Goal: Check status: Check status

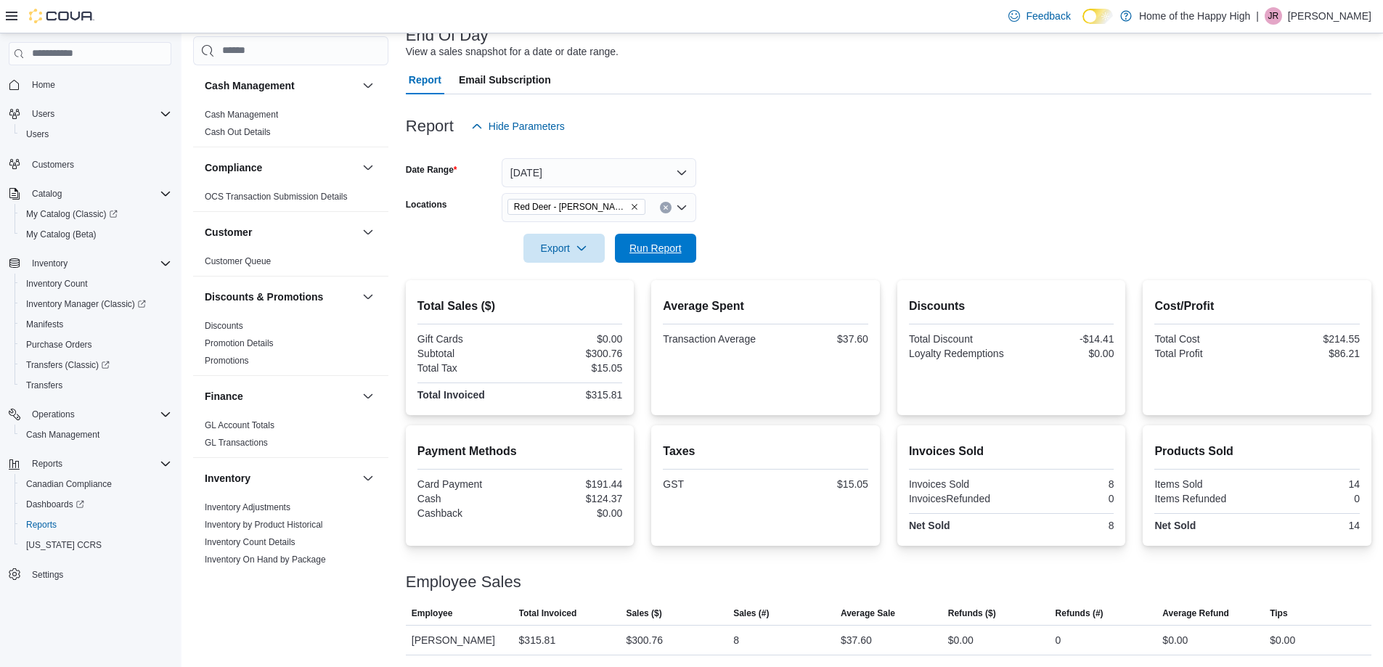
click at [642, 248] on span "Run Report" at bounding box center [655, 248] width 52 height 15
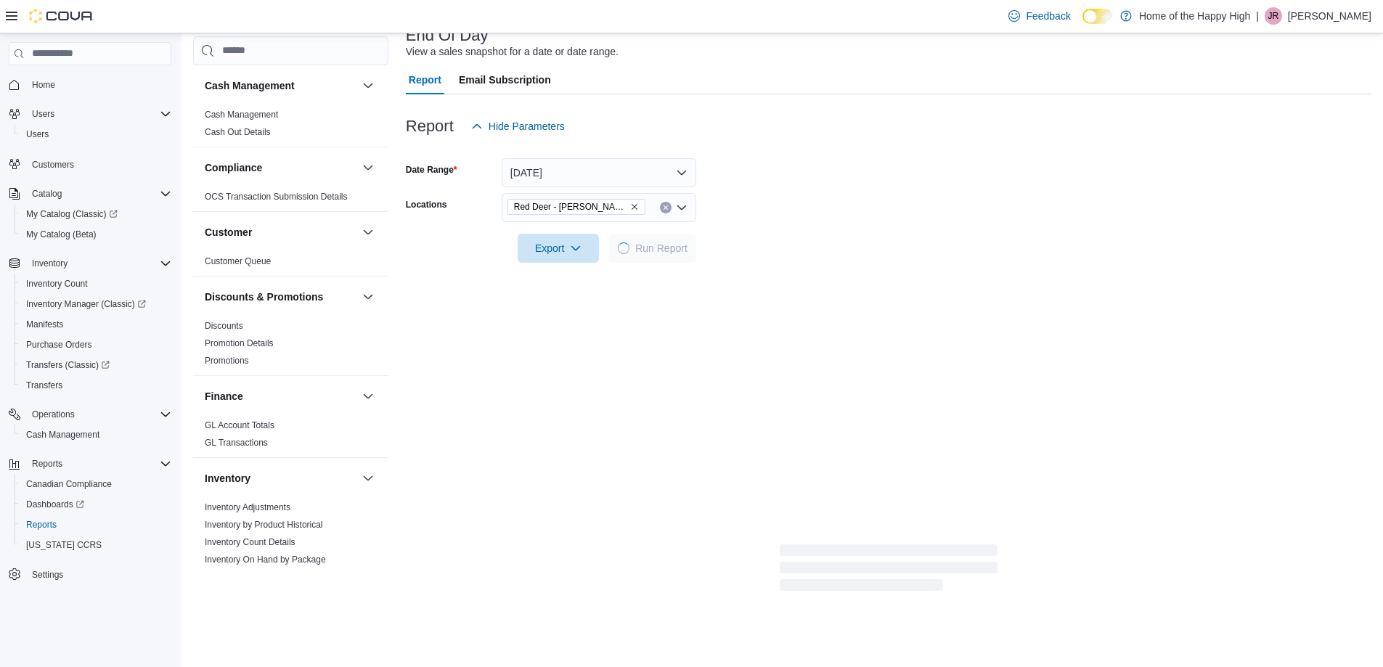
click at [792, 185] on form "Date Range Today Locations Red Deer - Dawson Centre - Fire & Flower Export Run …" at bounding box center [889, 202] width 966 height 122
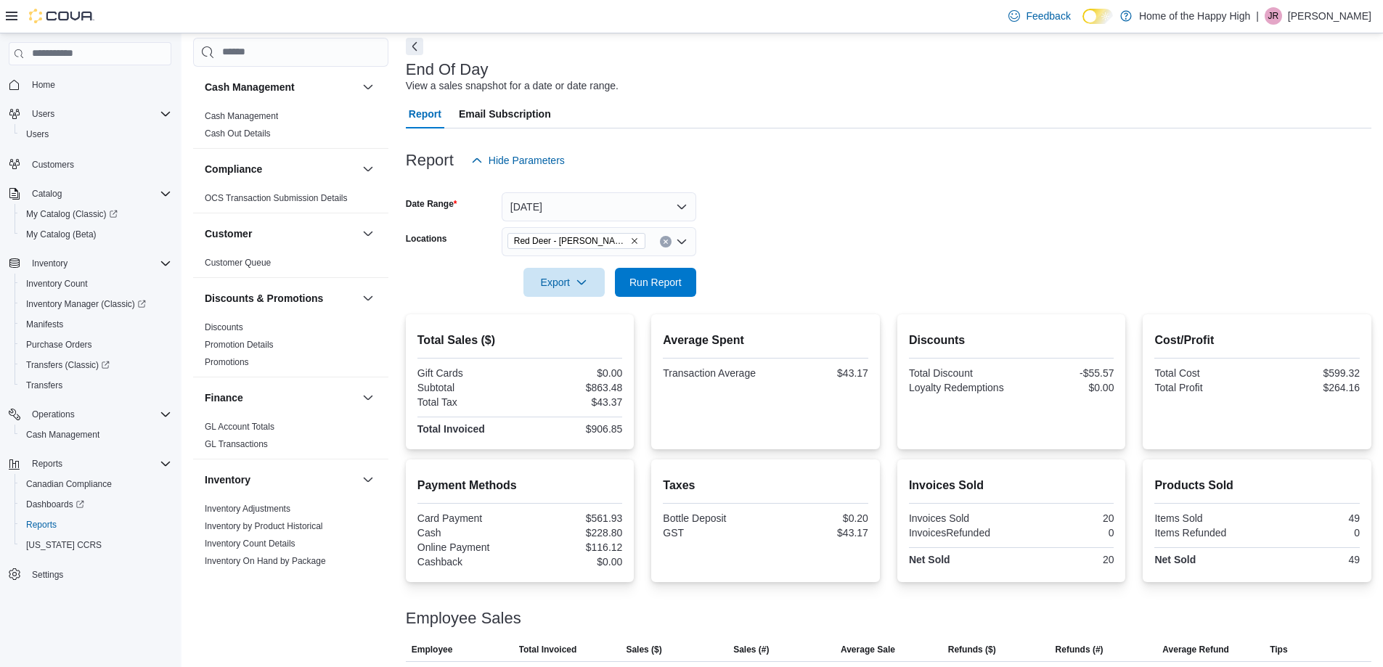
scroll to position [132, 0]
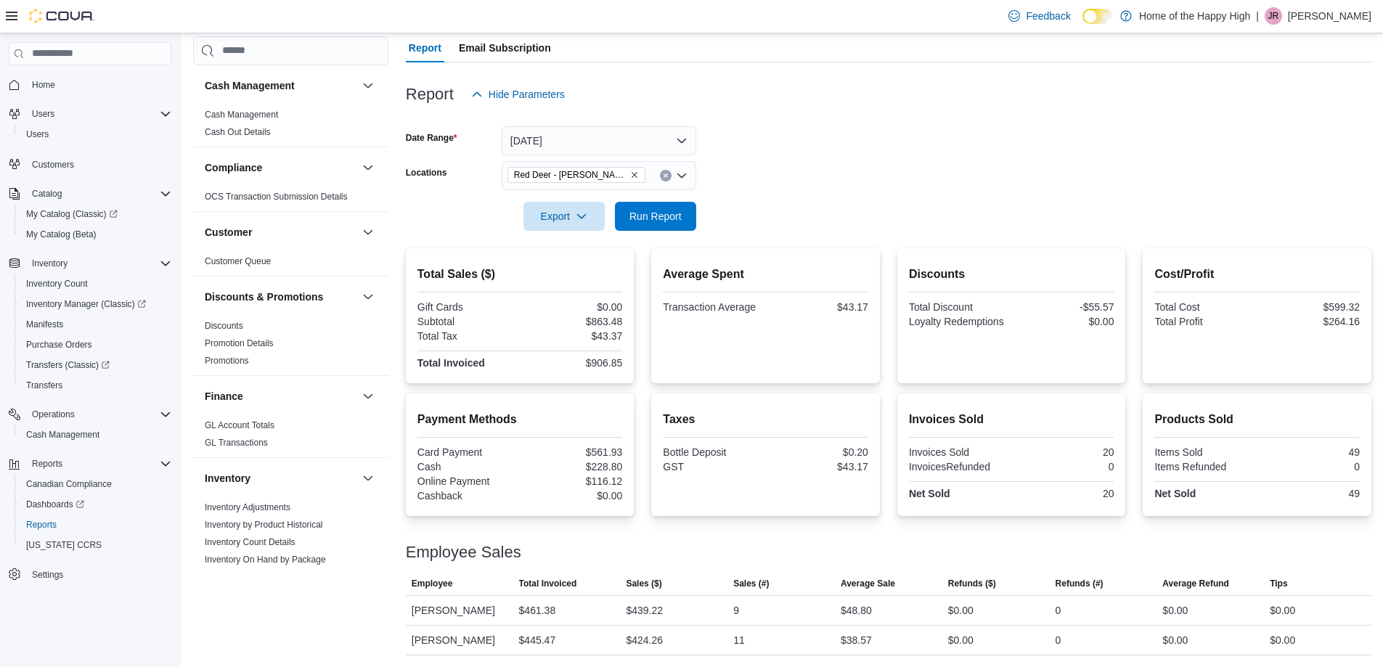
click at [836, 534] on div at bounding box center [889, 534] width 966 height 17
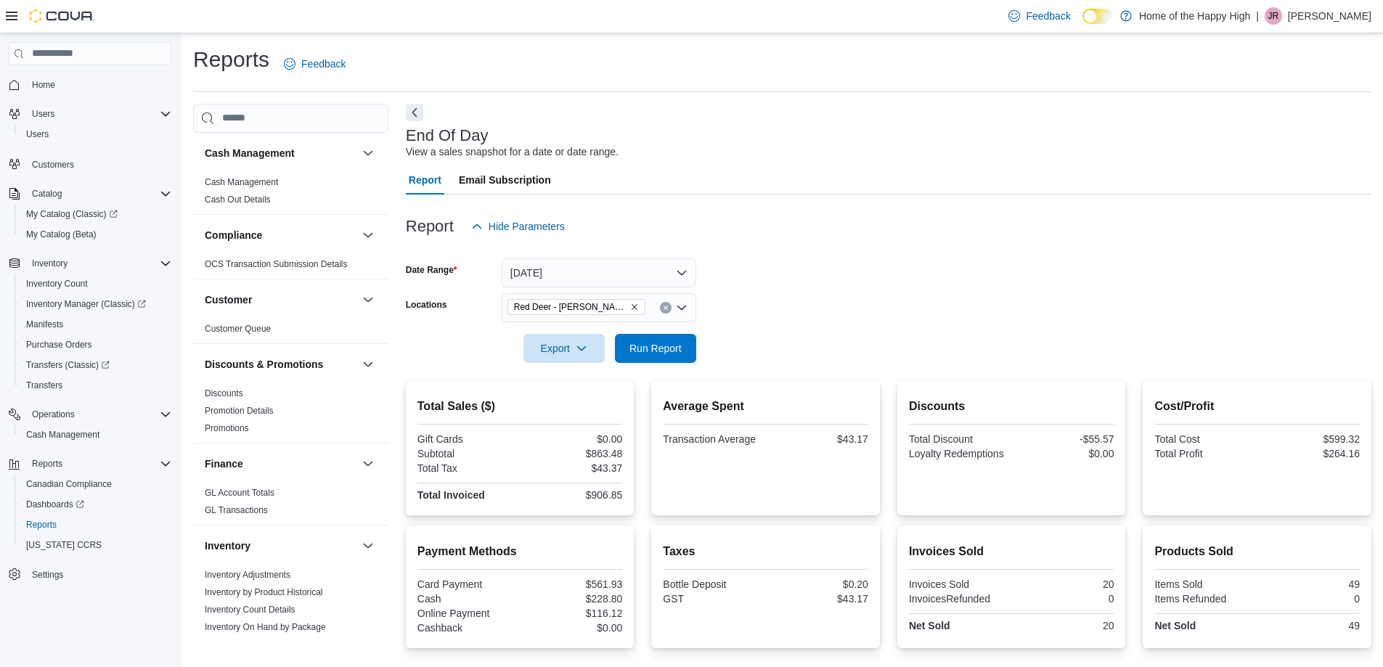
click at [947, 63] on div "Reports Feedback" at bounding box center [782, 64] width 1178 height 38
click at [689, 348] on button "Run Report" at bounding box center [655, 347] width 81 height 29
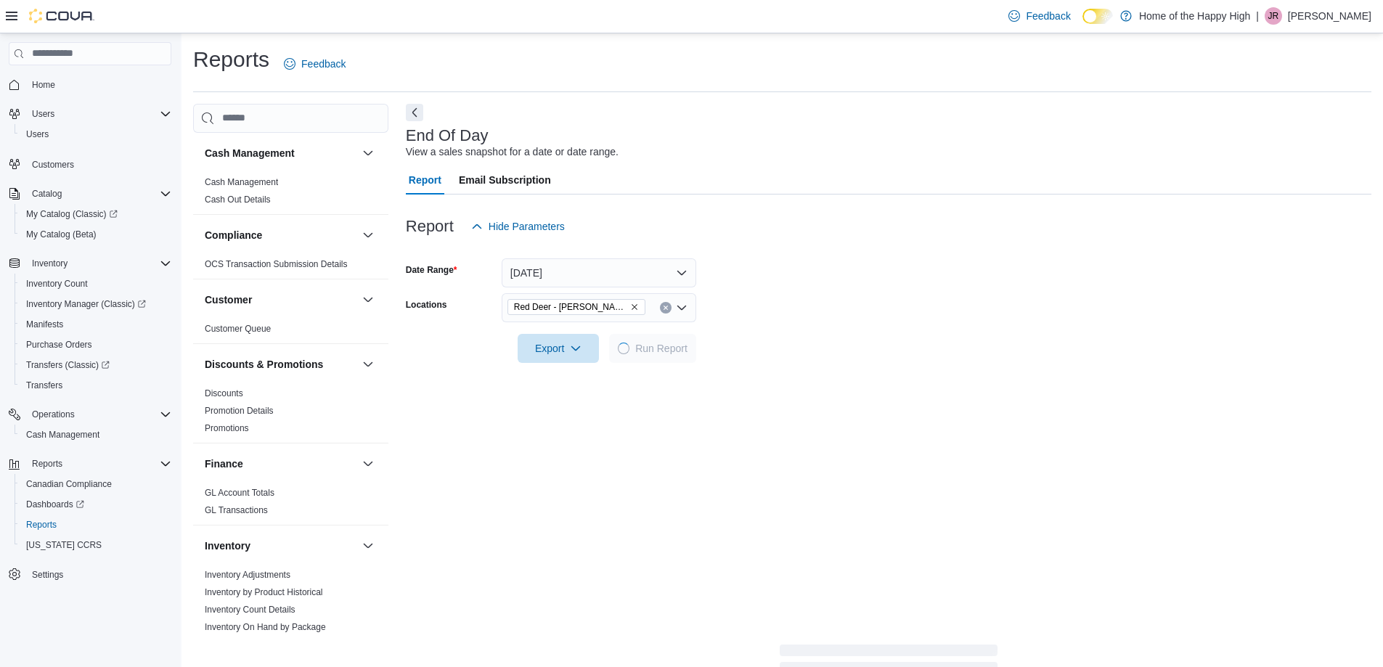
click at [829, 272] on form "Date Range Today Locations Red Deer - Dawson Centre - Fire & Flower Export Run …" at bounding box center [889, 302] width 966 height 122
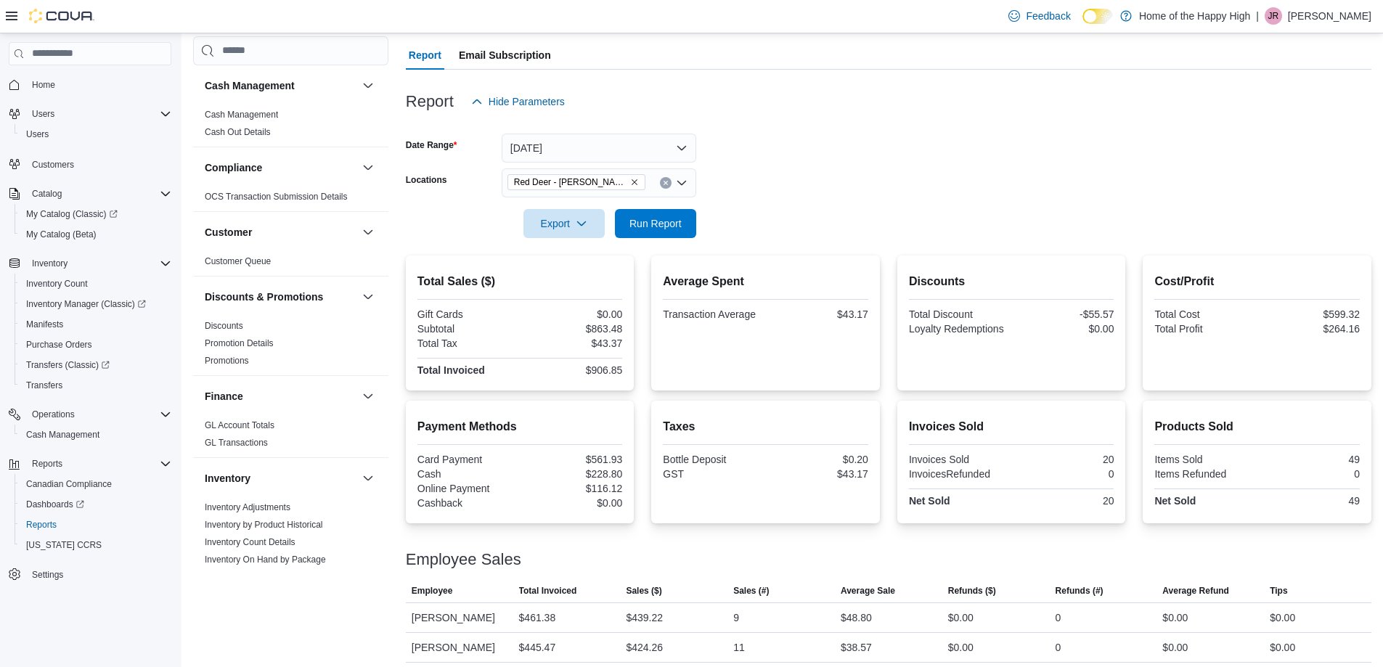
scroll to position [132, 0]
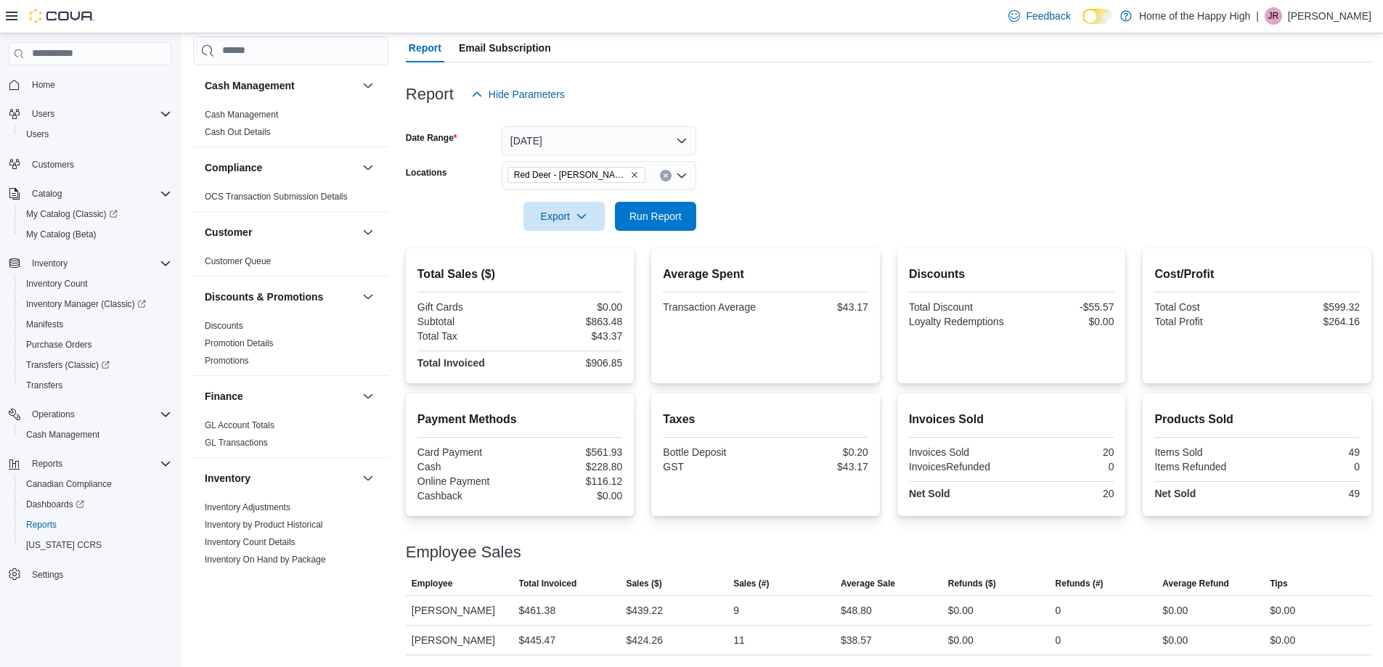
click at [1054, 139] on form "Date Range Today Locations Red Deer - Dawson Centre - Fire & Flower Export Run …" at bounding box center [889, 170] width 966 height 122
click at [619, 219] on button "Run Report" at bounding box center [655, 215] width 81 height 29
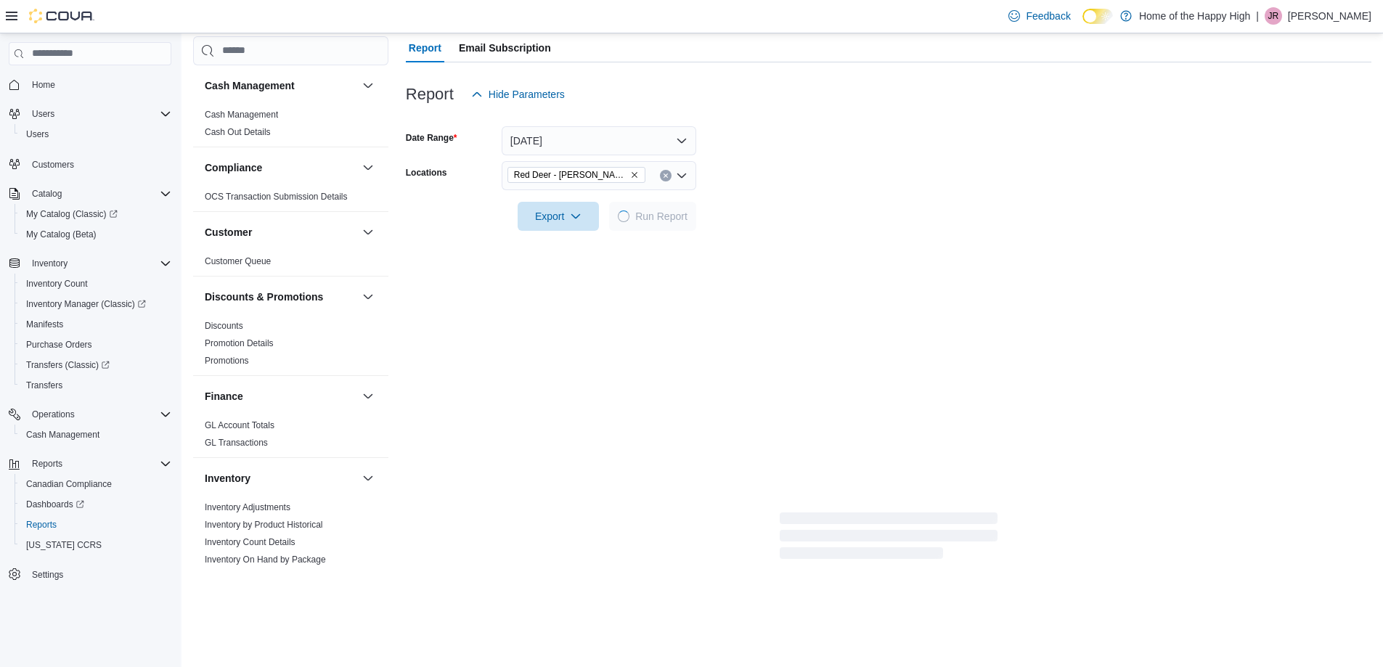
click at [1059, 150] on form "Date Range Today Locations Red Deer - Dawson Centre - Fire & Flower Export Run …" at bounding box center [889, 170] width 966 height 122
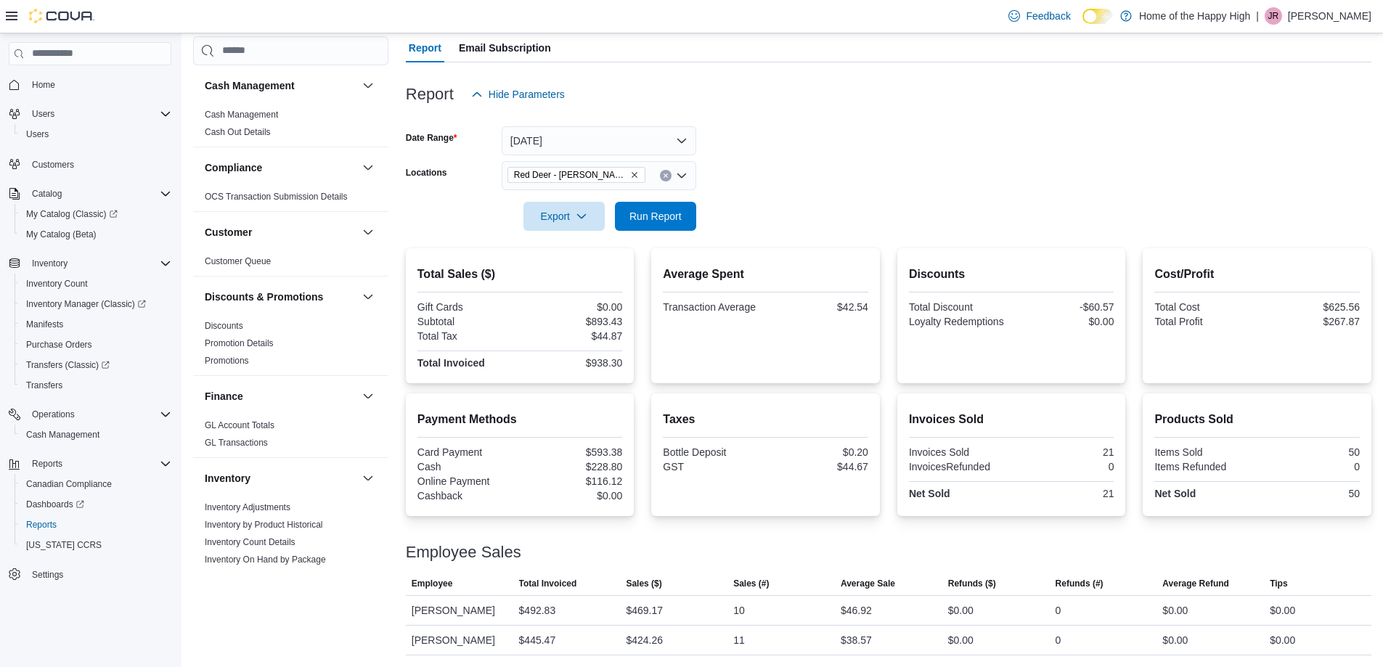
click at [1002, 211] on form "Date Range Today Locations Red Deer - Dawson Centre - Fire & Flower Export Run …" at bounding box center [889, 170] width 966 height 122
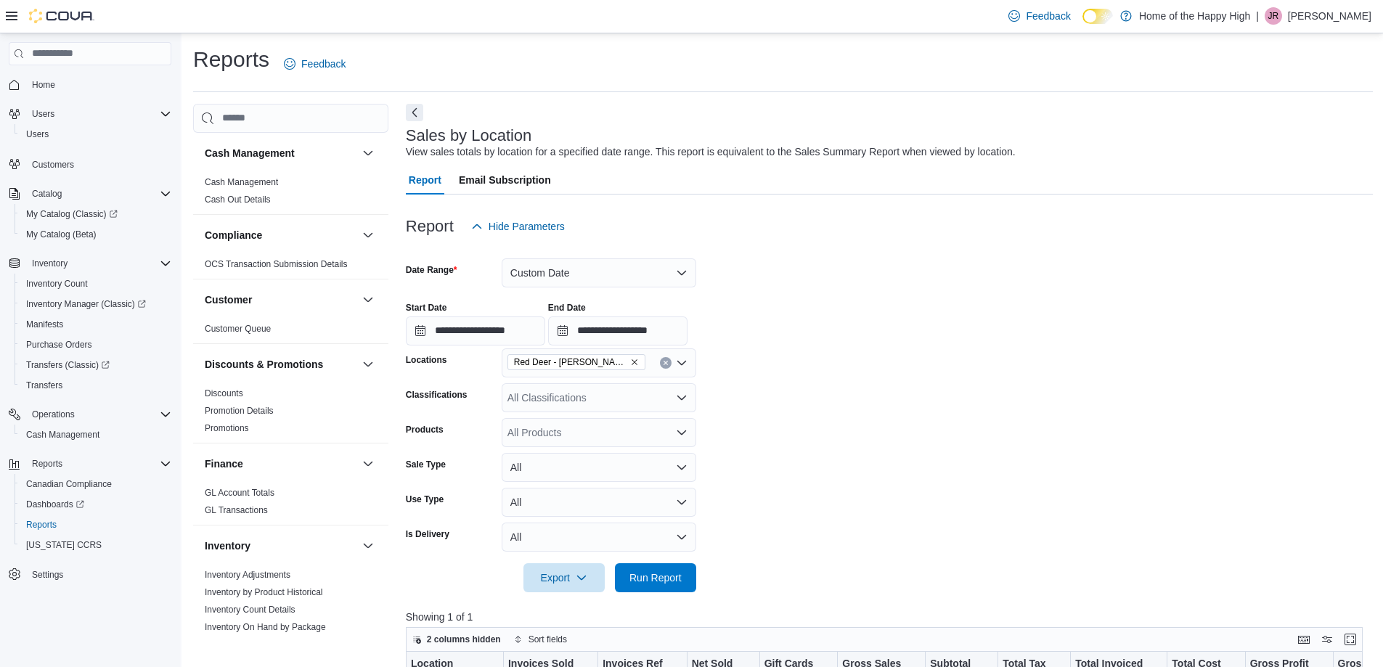
scroll to position [218, 0]
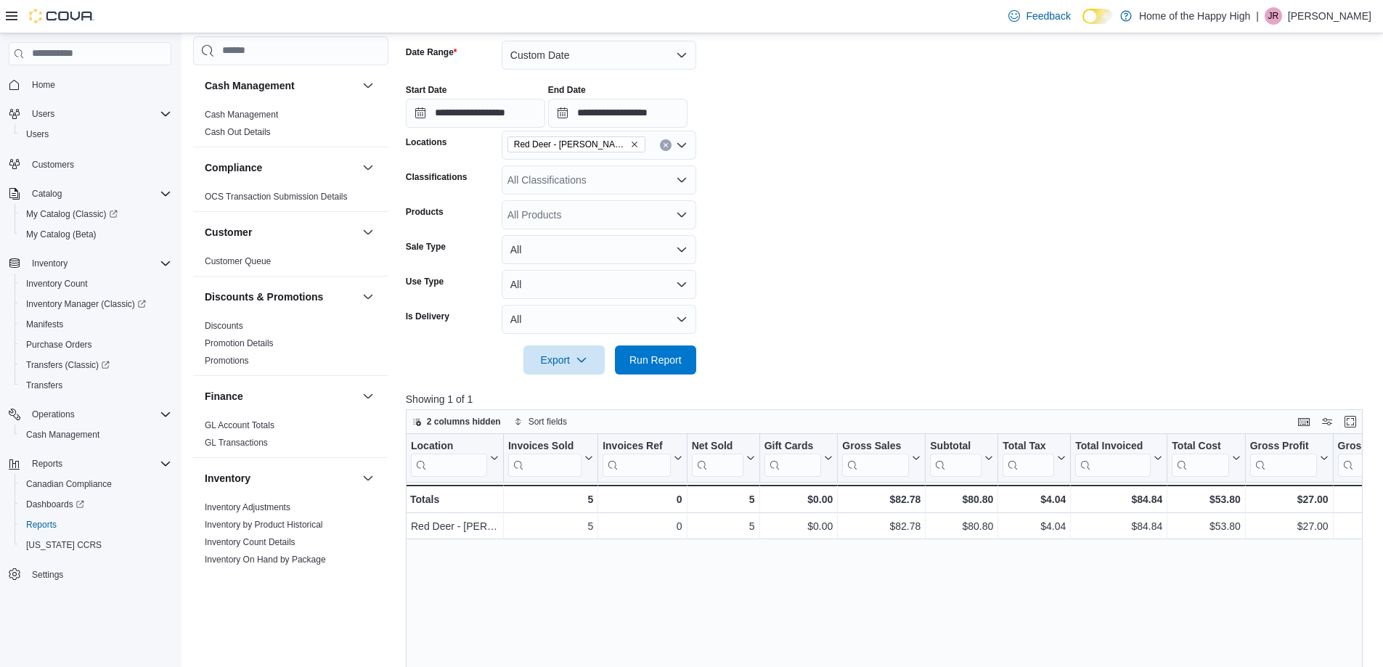
click at [1057, 215] on form "**********" at bounding box center [889, 198] width 967 height 351
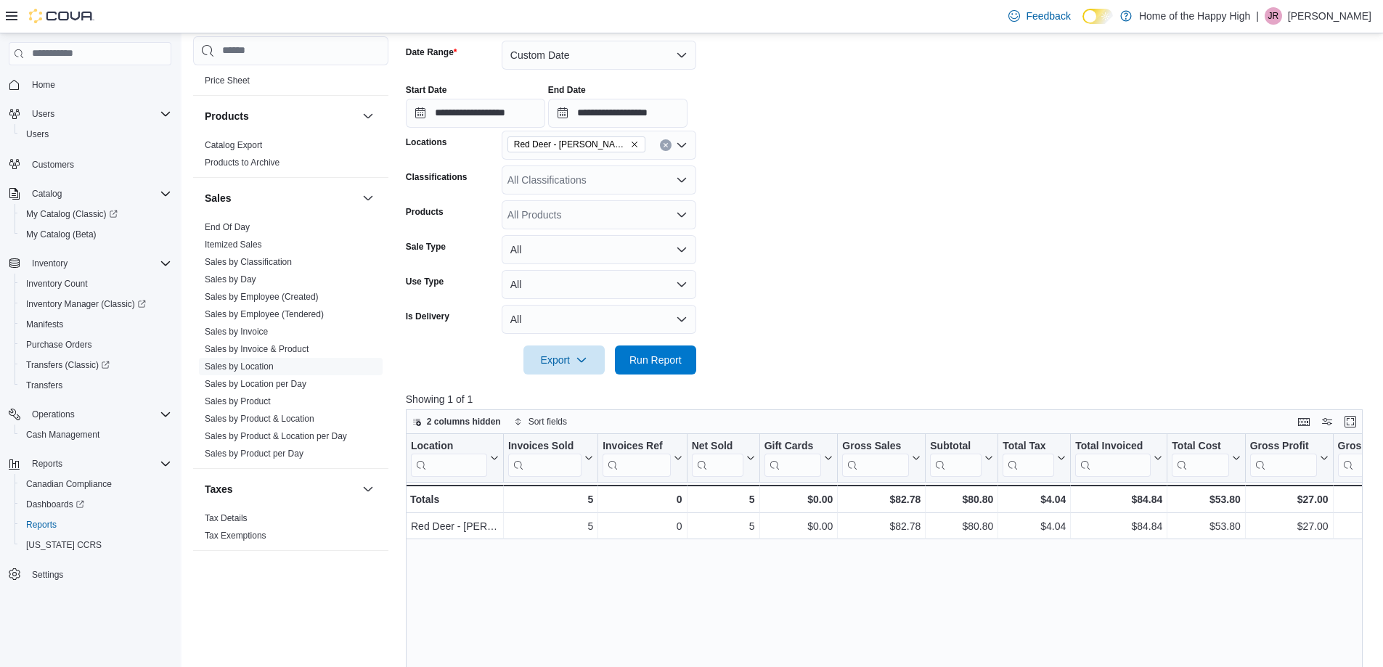
click at [992, 198] on form "**********" at bounding box center [889, 198] width 967 height 351
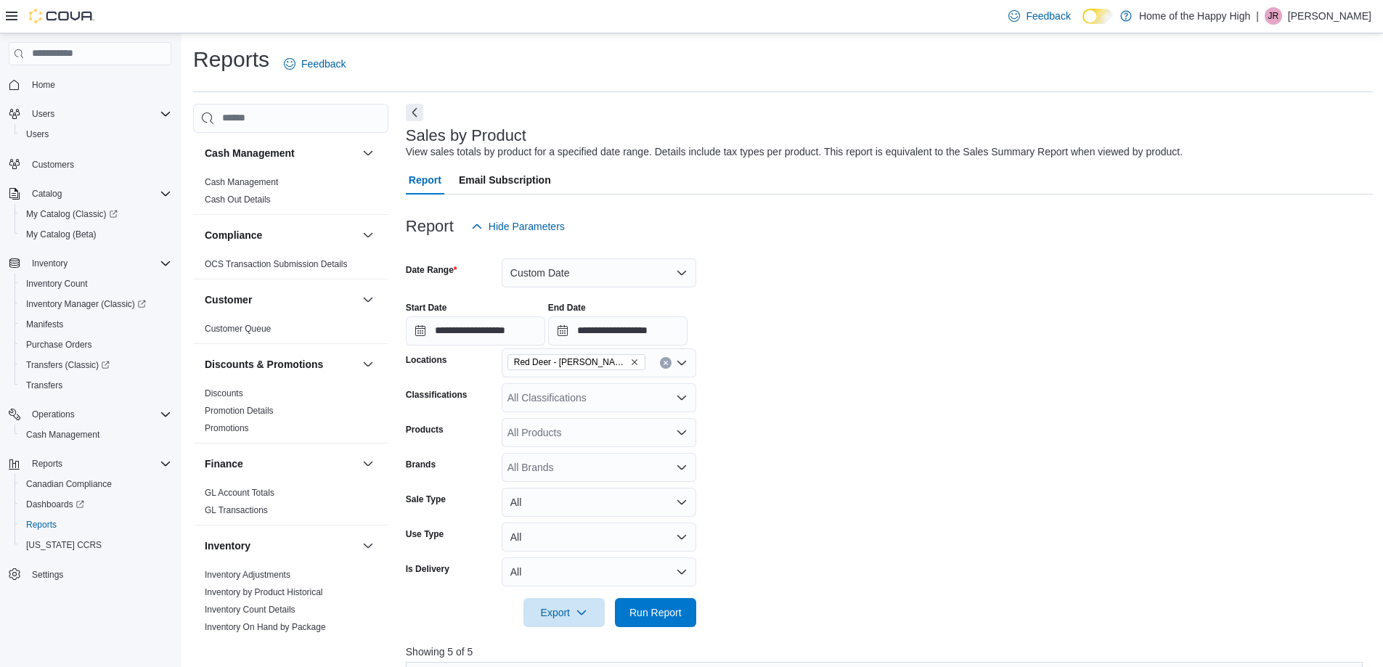
scroll to position [290, 0]
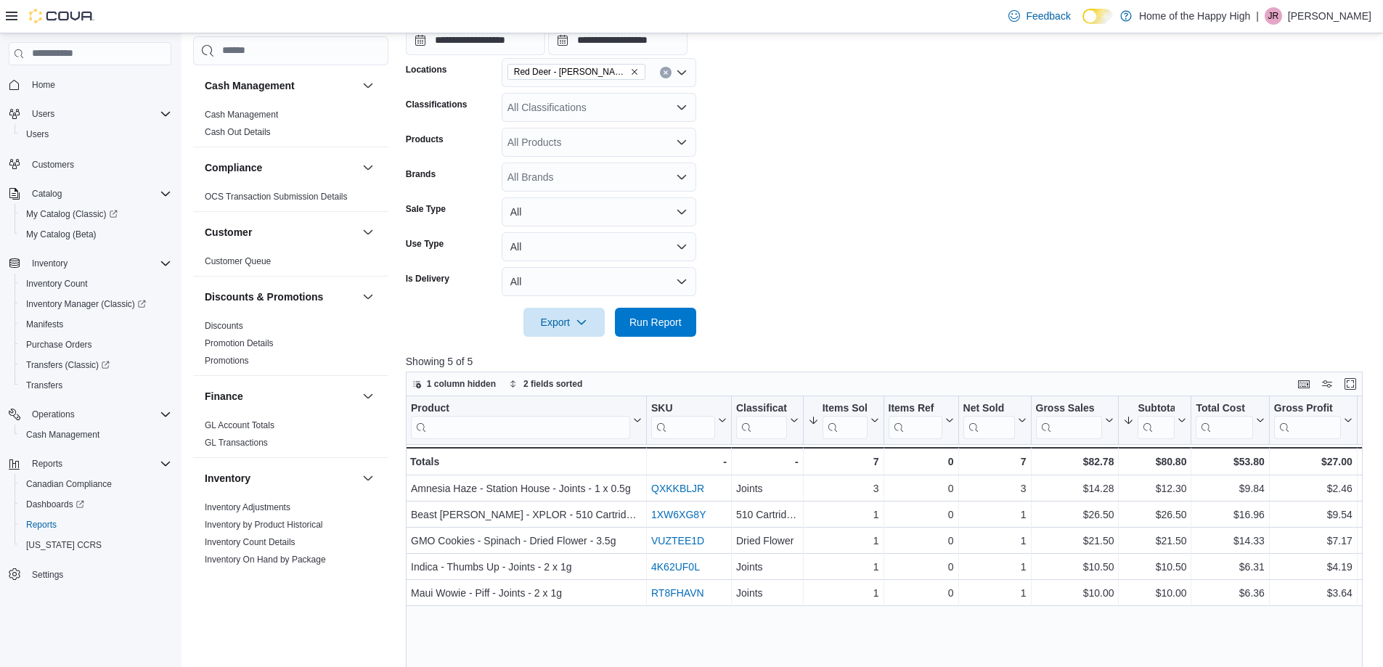
click at [780, 142] on form "**********" at bounding box center [889, 144] width 967 height 386
